Goal: Transaction & Acquisition: Download file/media

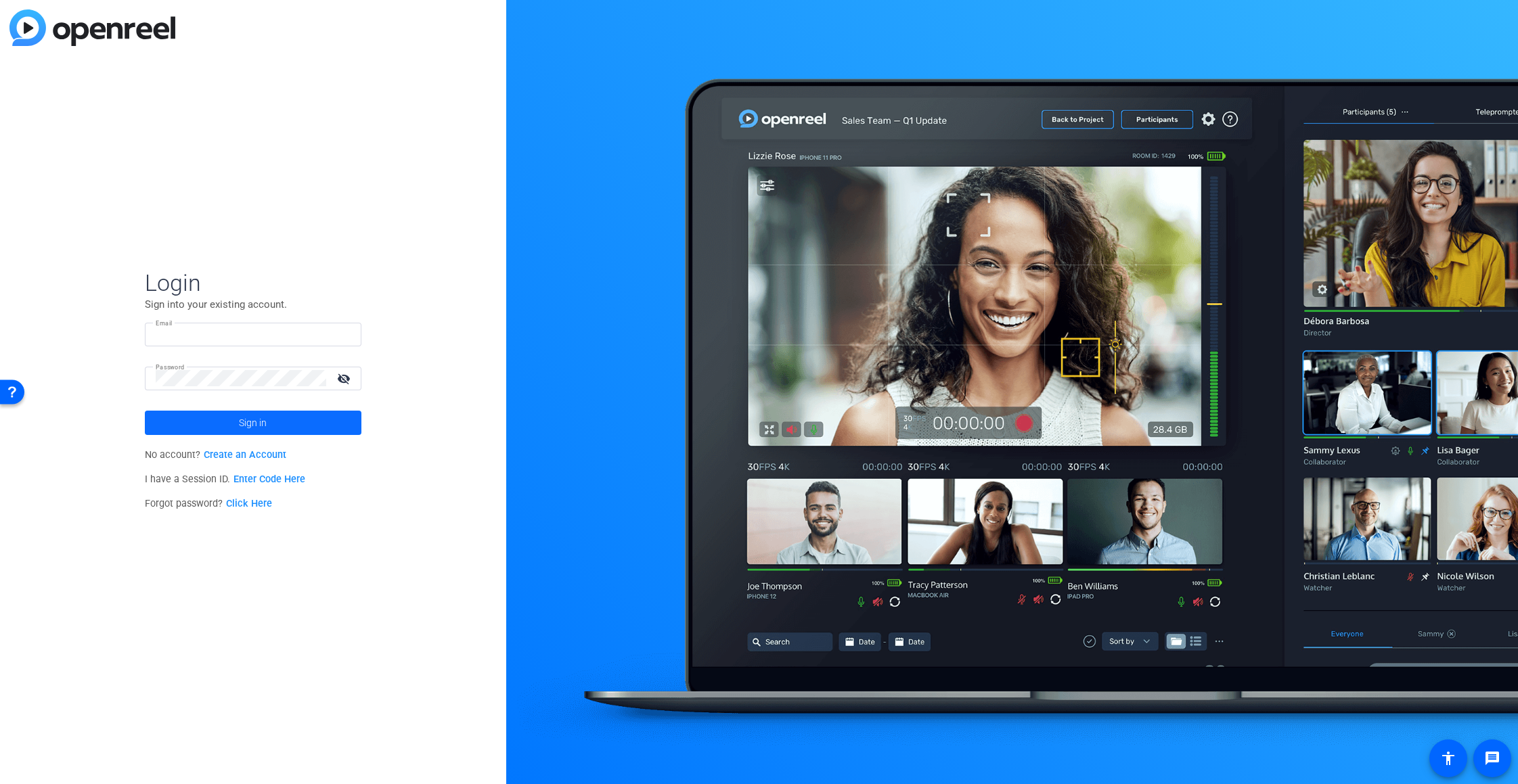
type input "lucy.sullivan@sagepub.com"
click at [273, 420] on span at bounding box center [253, 423] width 216 height 32
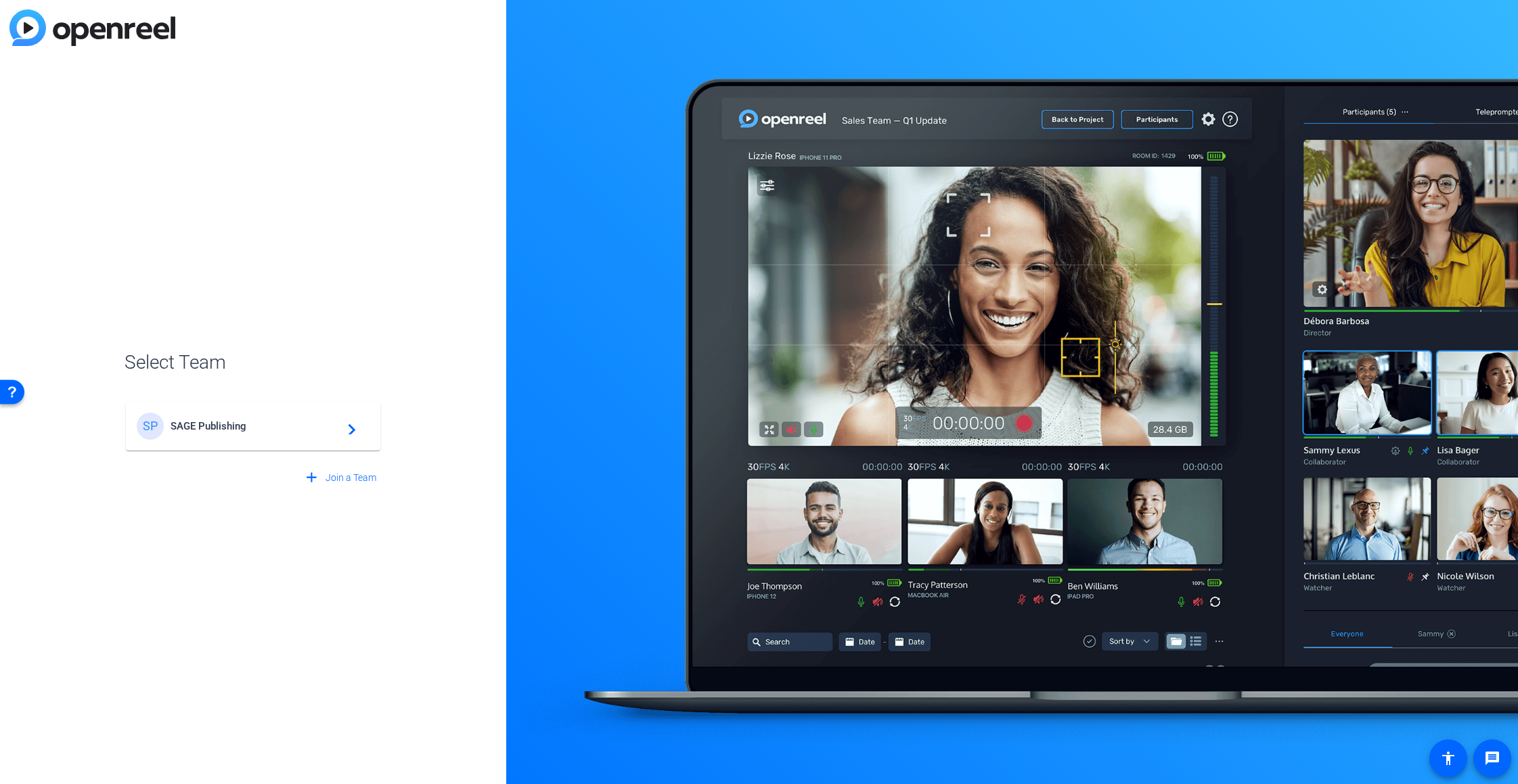
click at [238, 428] on span "SAGE Publishing" at bounding box center [254, 426] width 169 height 12
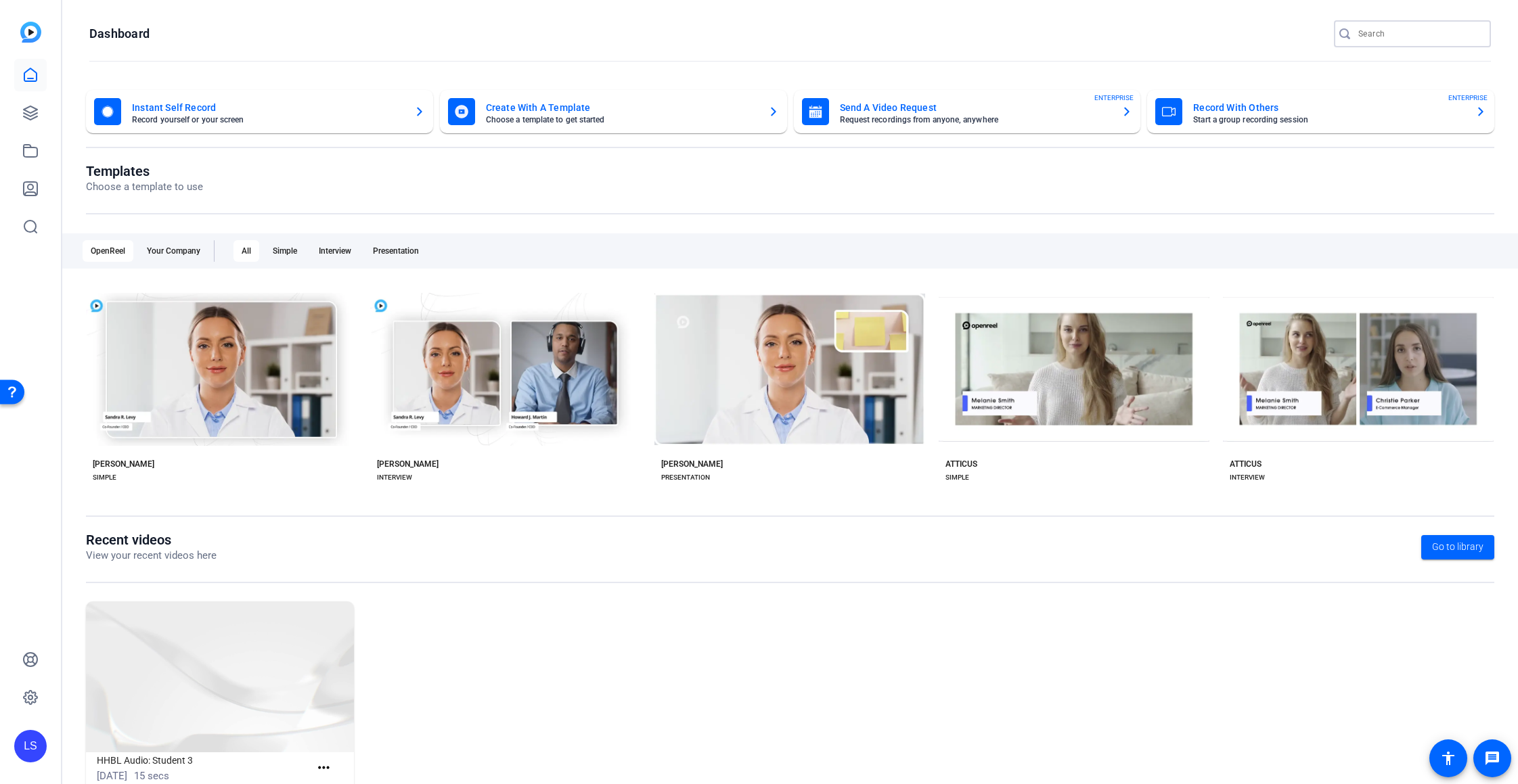
click at [1402, 27] on input "Search" at bounding box center [1420, 34] width 122 height 17
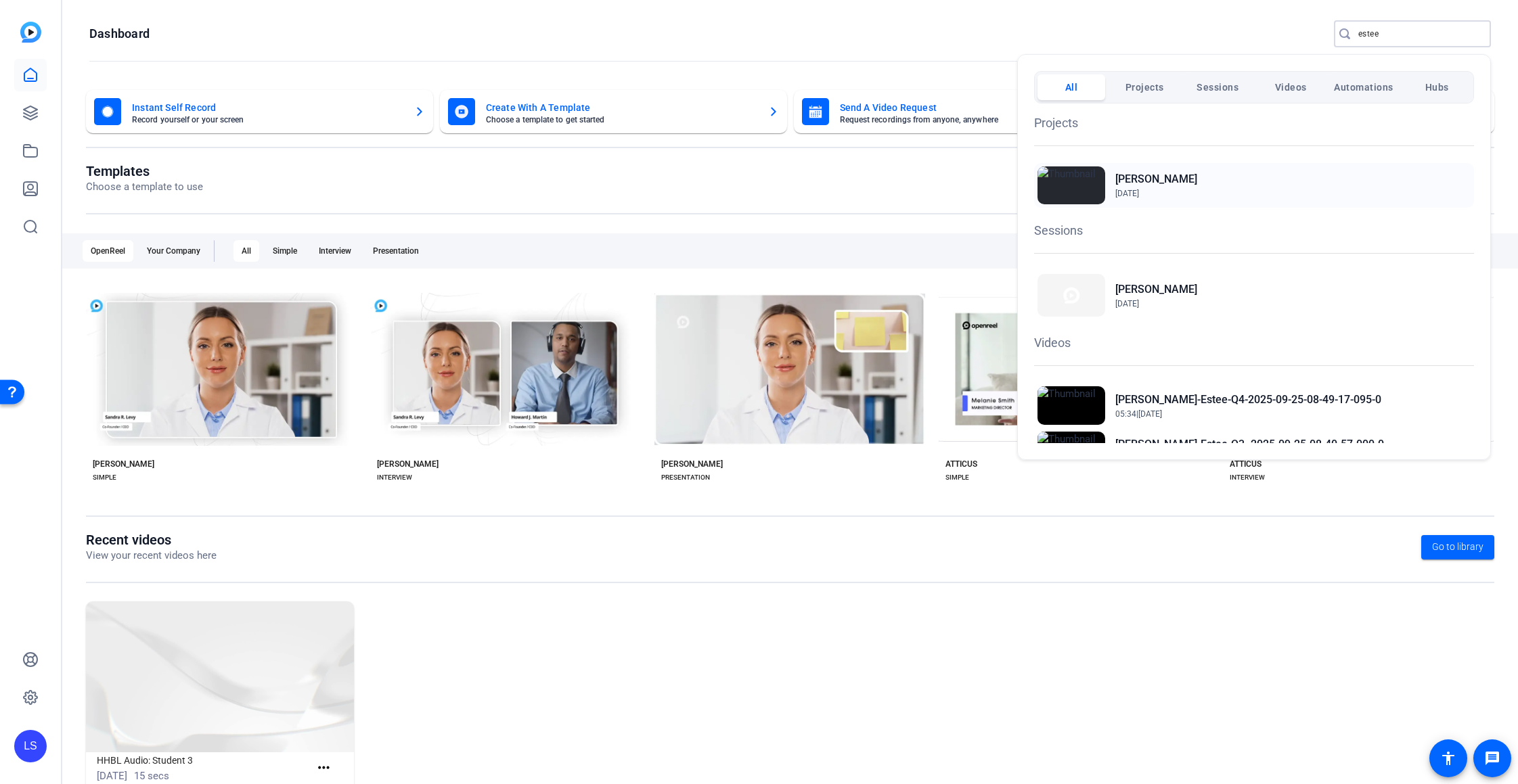
type input "estee"
click at [1164, 175] on h2 "[PERSON_NAME]" at bounding box center [1156, 179] width 82 height 17
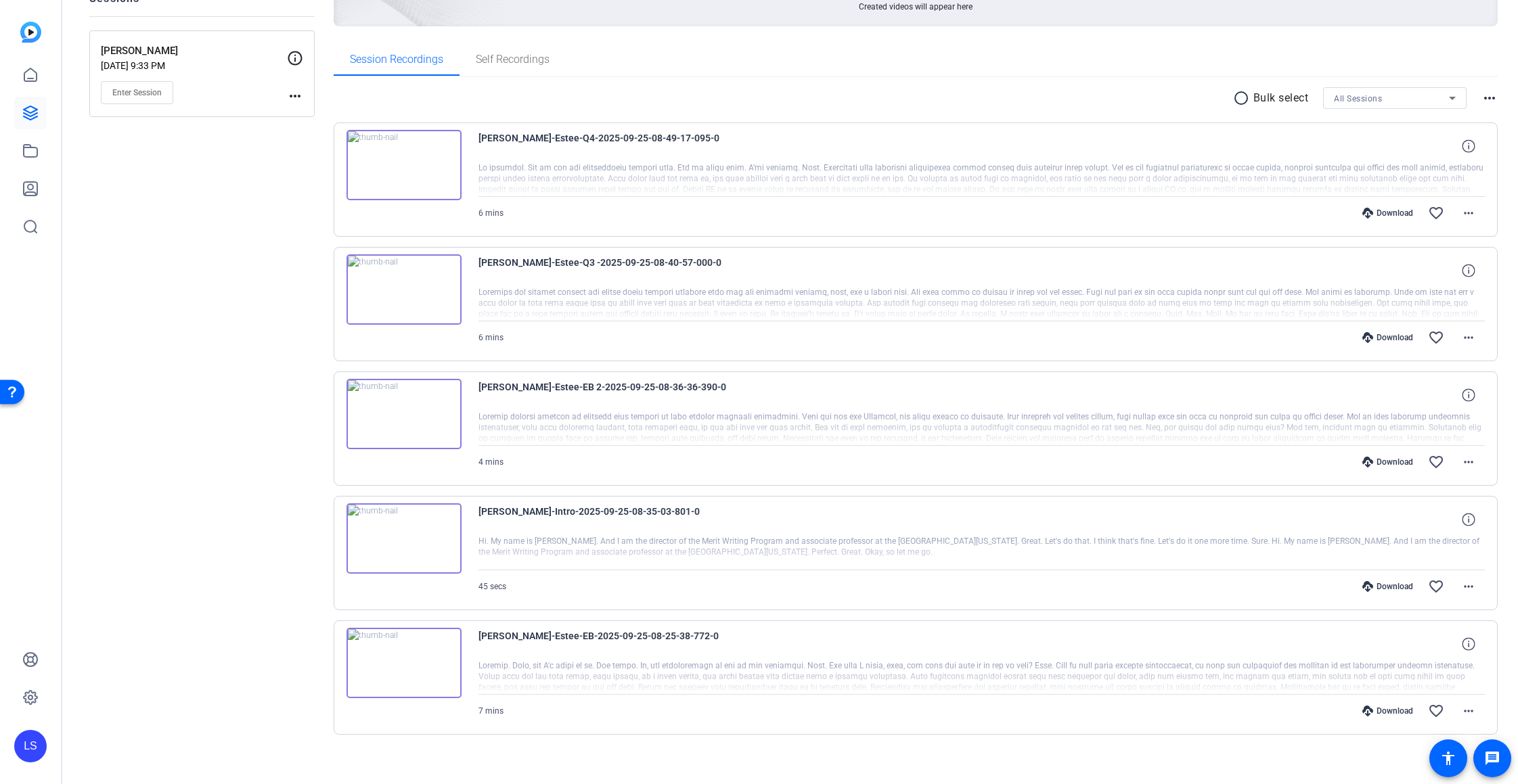
scroll to position [142, 0]
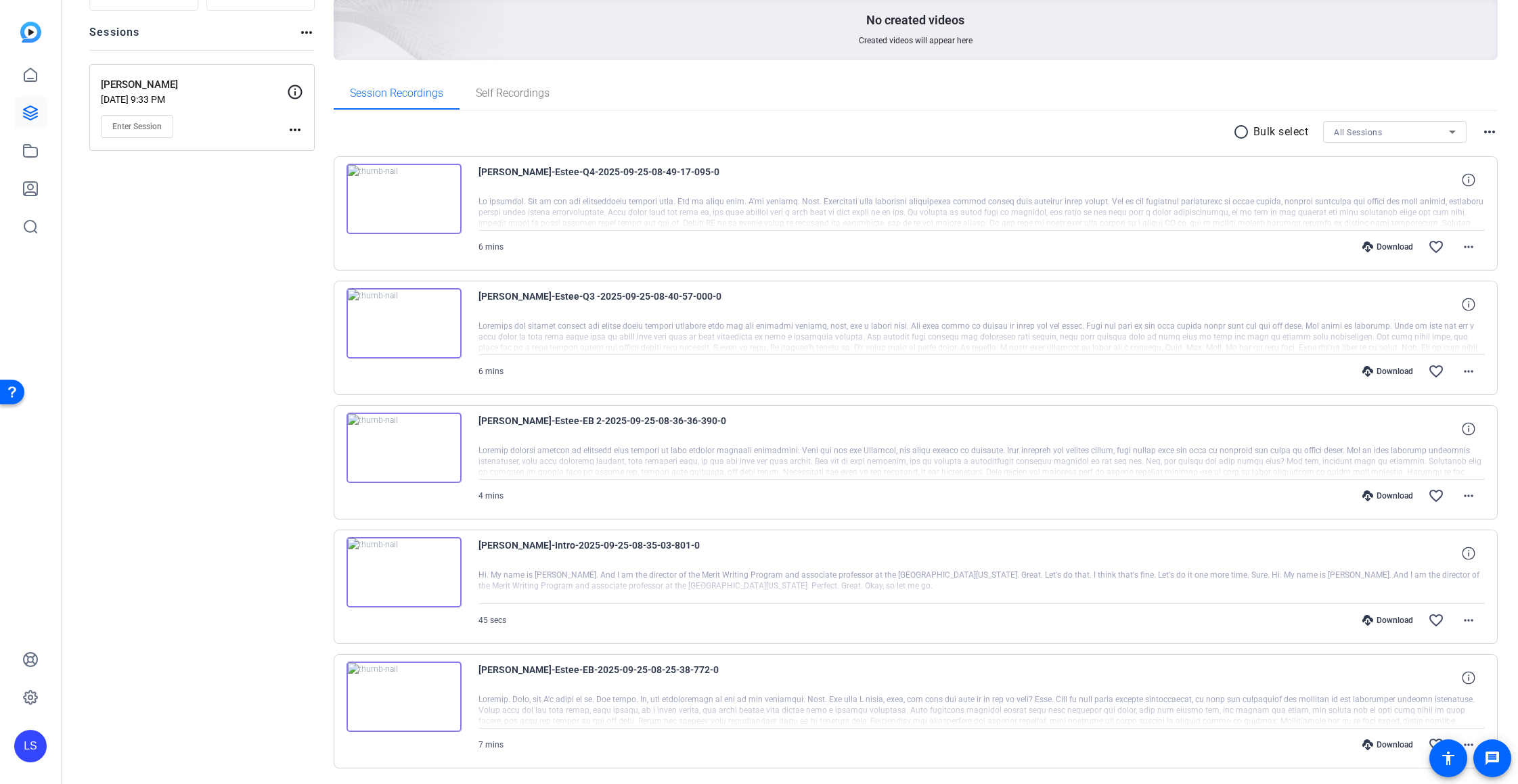
click at [1238, 131] on mat-icon "radio_button_unchecked" at bounding box center [1243, 132] width 20 height 17
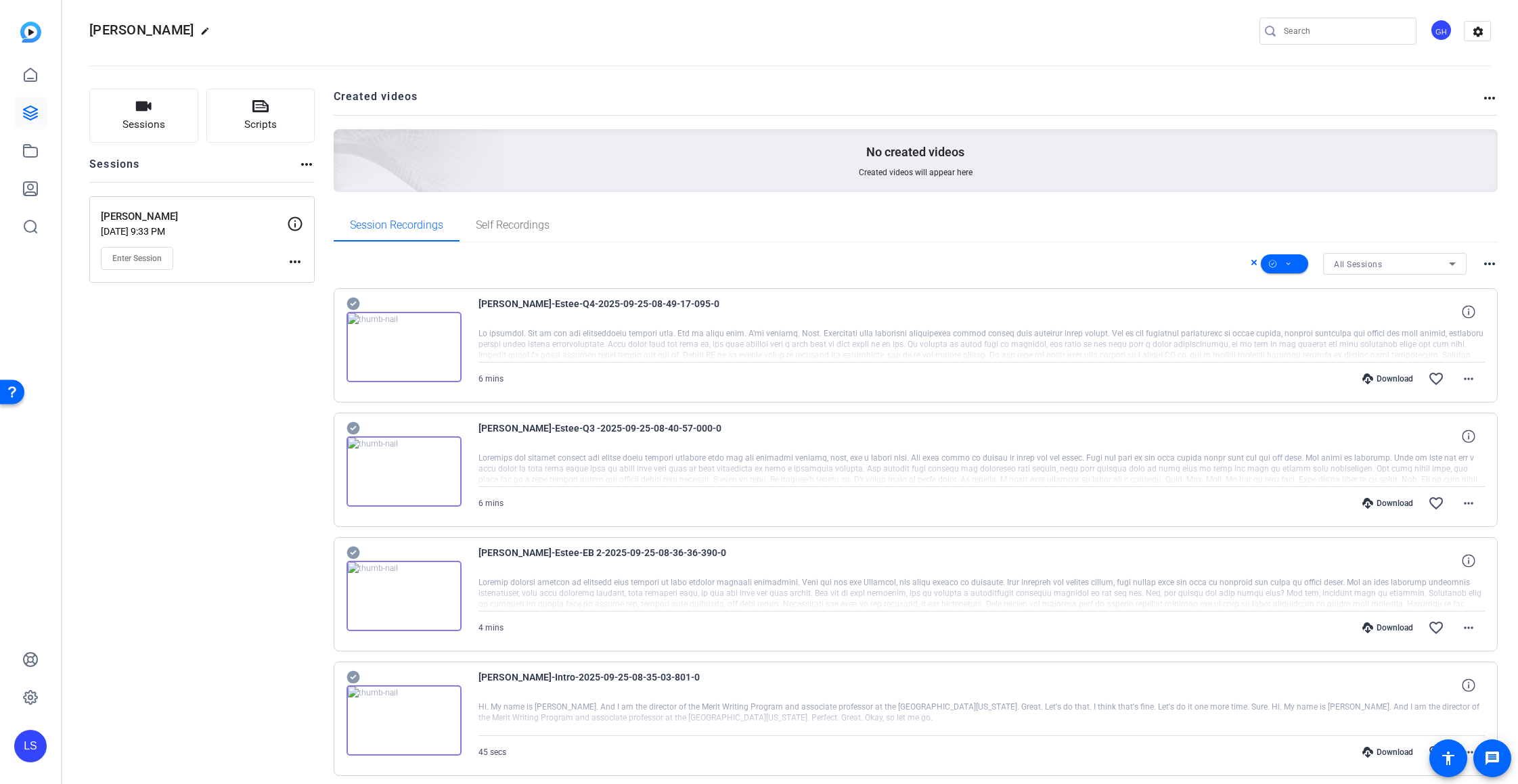
scroll to position [0, 0]
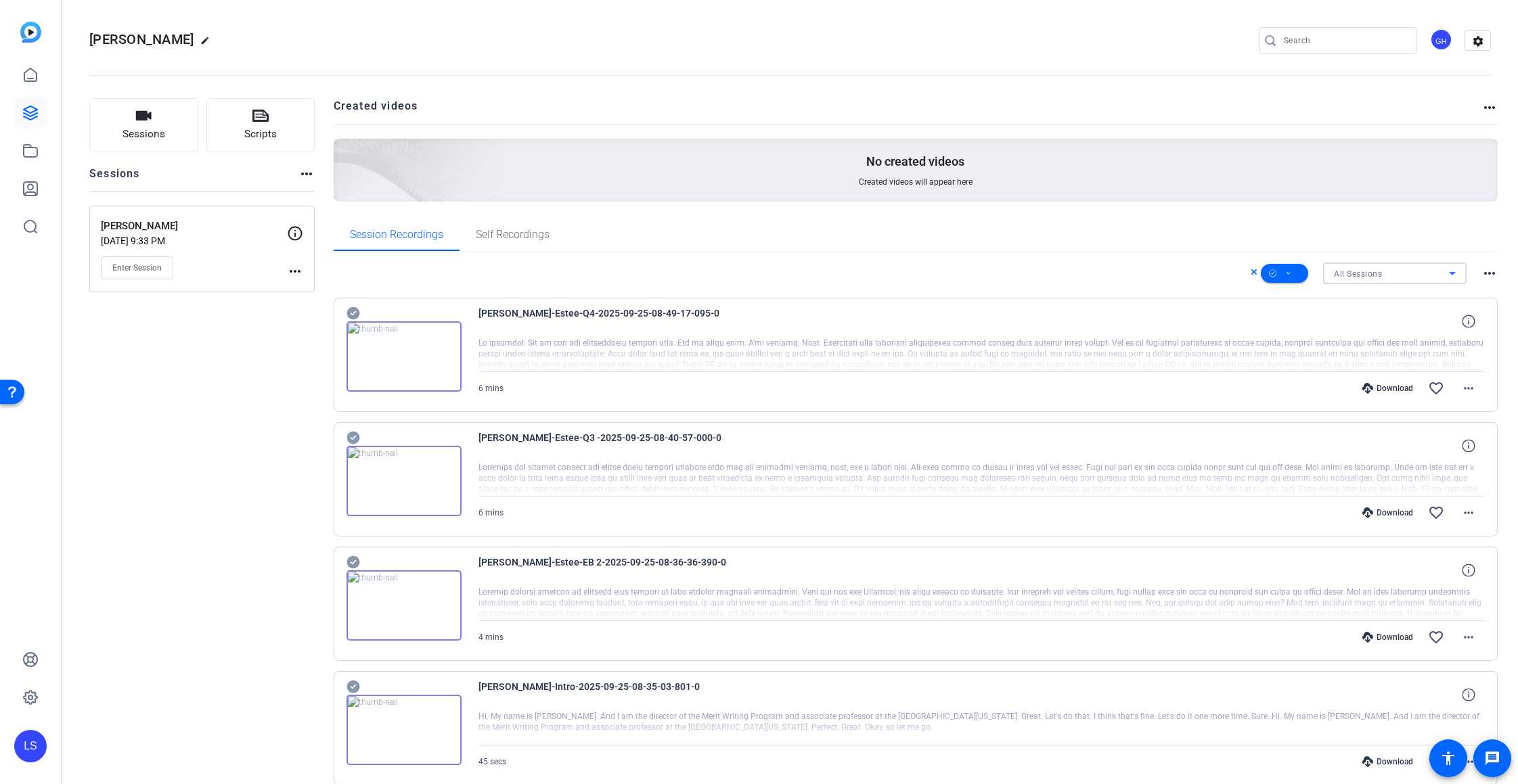
click at [1447, 275] on icon at bounding box center [1453, 273] width 17 height 17
click at [1322, 218] on div at bounding box center [759, 392] width 1518 height 784
click at [1293, 271] on span at bounding box center [1284, 273] width 47 height 32
click at [1301, 295] on span "Select All" at bounding box center [1308, 295] width 72 height 17
click at [1297, 343] on span "Download MP4" at bounding box center [1308, 346] width 72 height 17
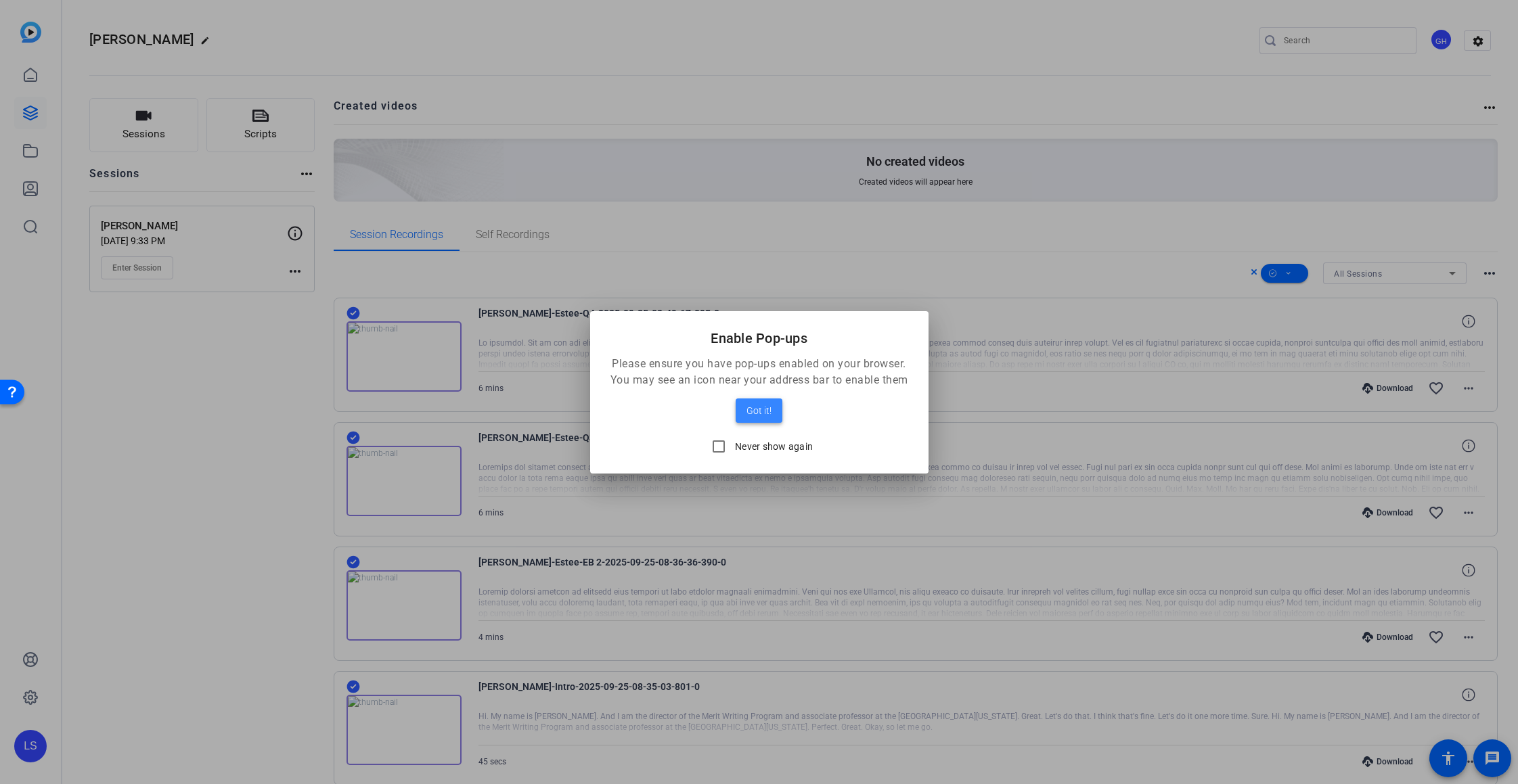
click at [772, 412] on span at bounding box center [759, 410] width 47 height 32
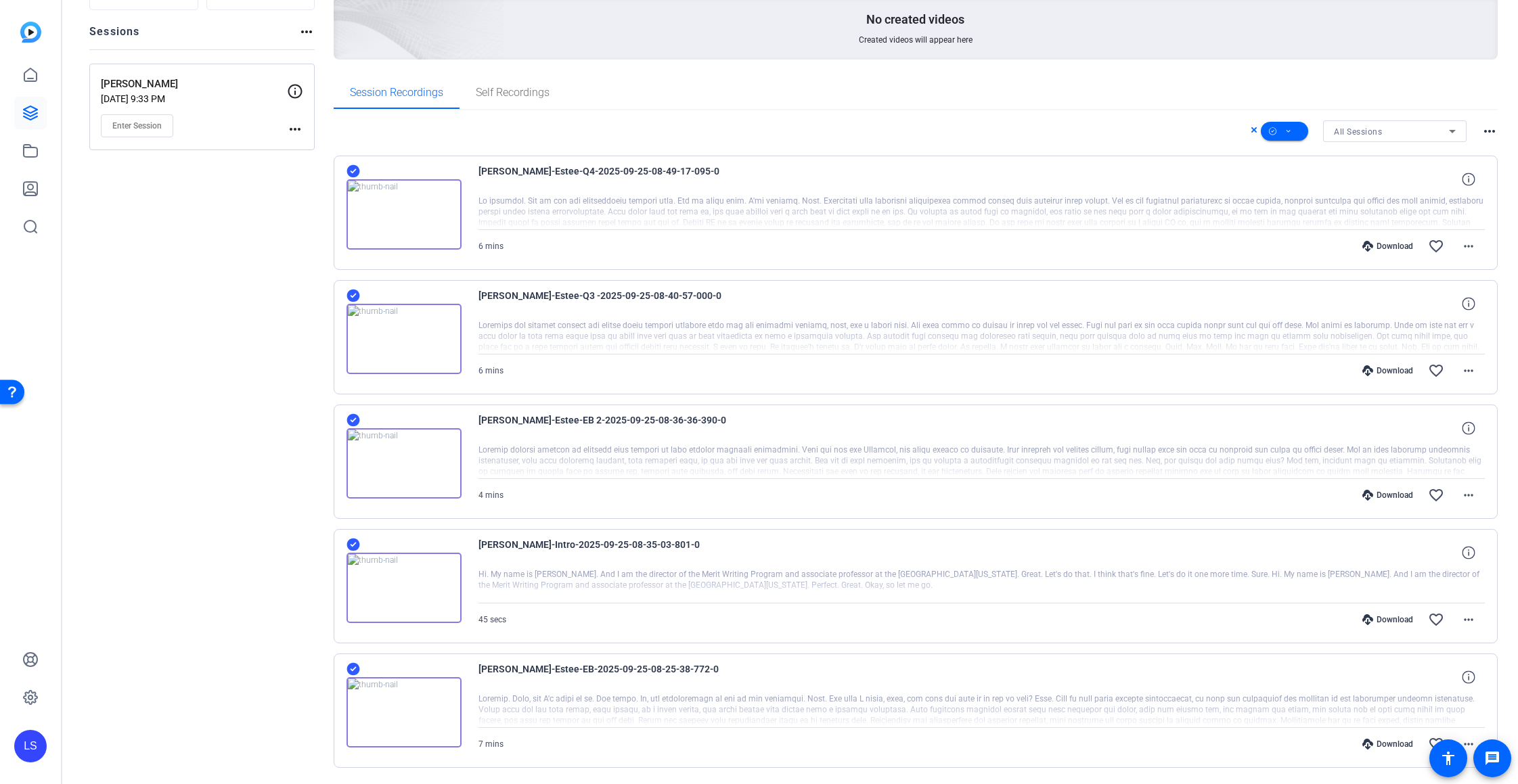
scroll to position [186, 0]
